Goal: Information Seeking & Learning: Learn about a topic

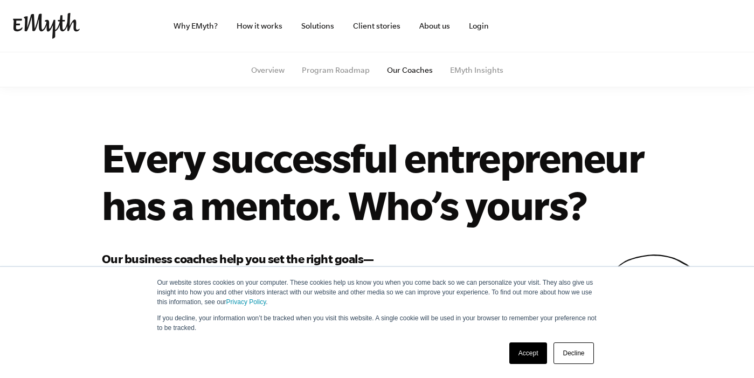
click at [575, 354] on link "Decline" at bounding box center [573, 353] width 40 height 22
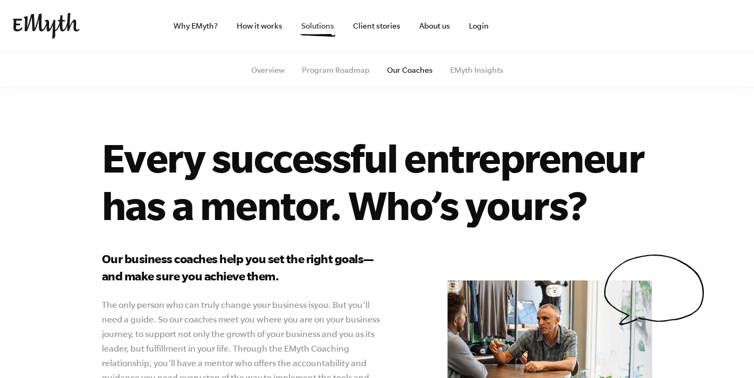
click at [319, 23] on link "Solutions" at bounding box center [317, 26] width 50 height 52
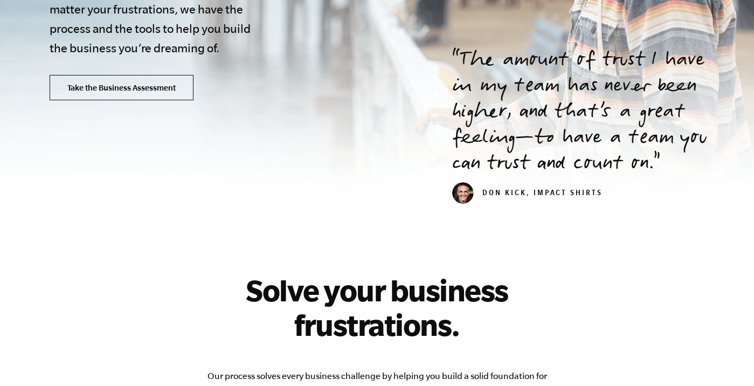
click at [159, 87] on link "Take the Business Assessment" at bounding box center [122, 88] width 144 height 26
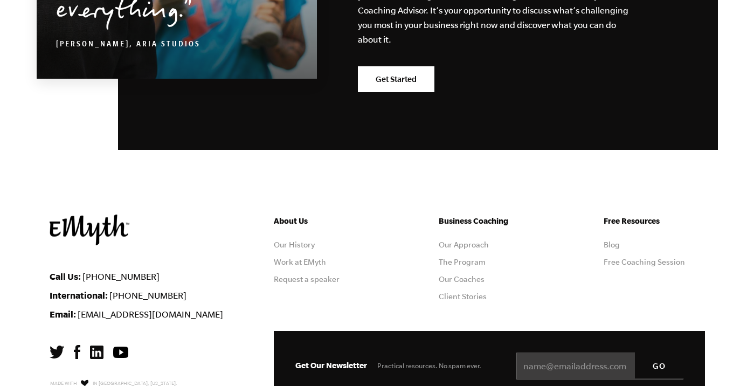
scroll to position [2001, 0]
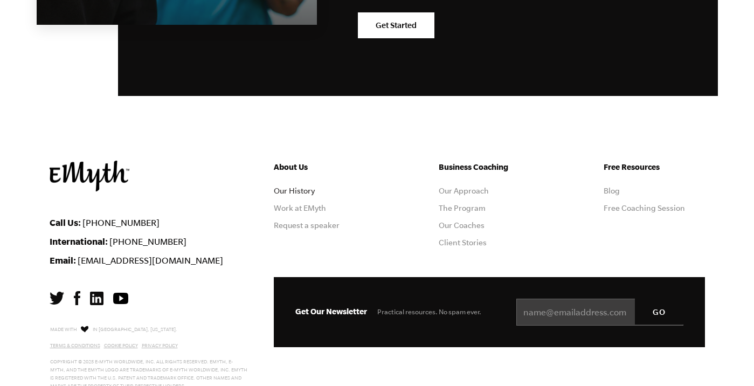
click at [309, 189] on link "Our History" at bounding box center [294, 190] width 41 height 9
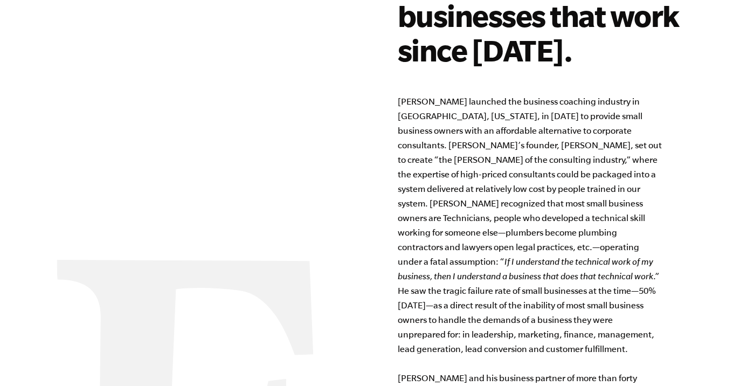
scroll to position [754, 0]
